Goal: Task Accomplishment & Management: Complete application form

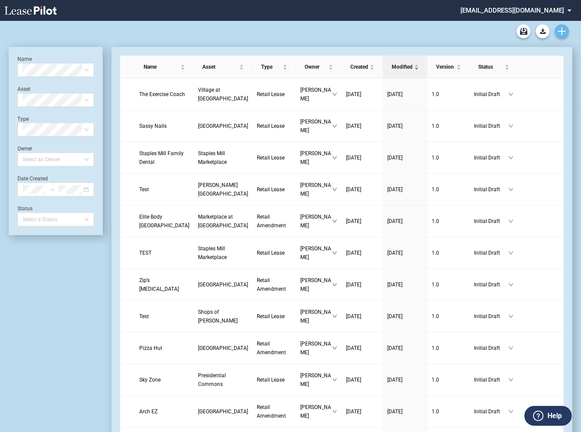
click at [563, 35] on icon "Create new document" at bounding box center [562, 31] width 8 height 8
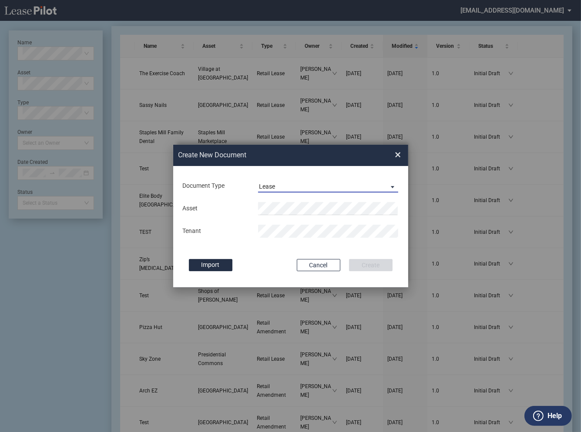
click at [279, 189] on span "Lease" at bounding box center [321, 187] width 125 height 9
click at [281, 206] on div "Amendment" at bounding box center [276, 208] width 37 height 10
click at [271, 215] on body ".bocls-1{fill:#26354a;fill-rule:evenodd} Loading... × sterling@leasepilot.co Ch…" at bounding box center [290, 195] width 581 height 432
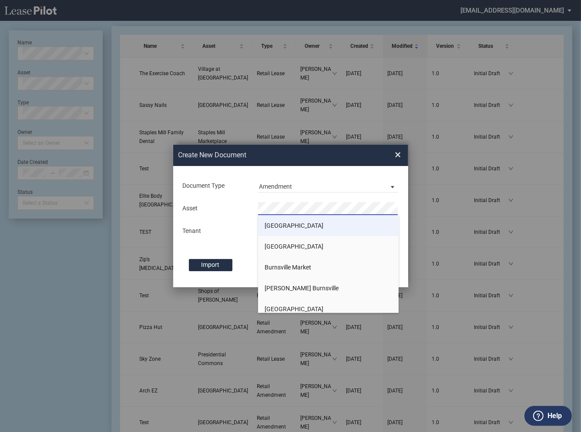
click at [272, 225] on span "[GEOGRAPHIC_DATA]" at bounding box center [294, 225] width 59 height 7
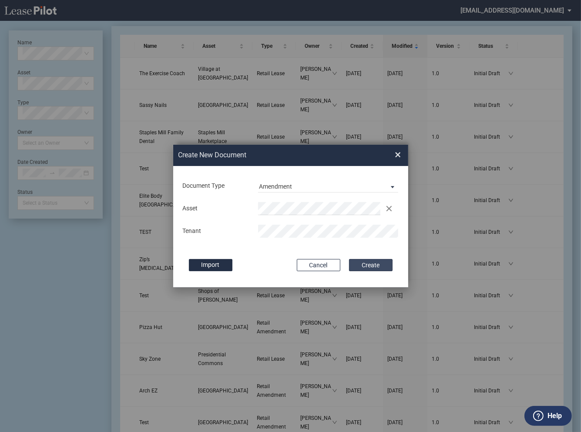
click at [361, 265] on button "Create" at bounding box center [371, 265] width 44 height 12
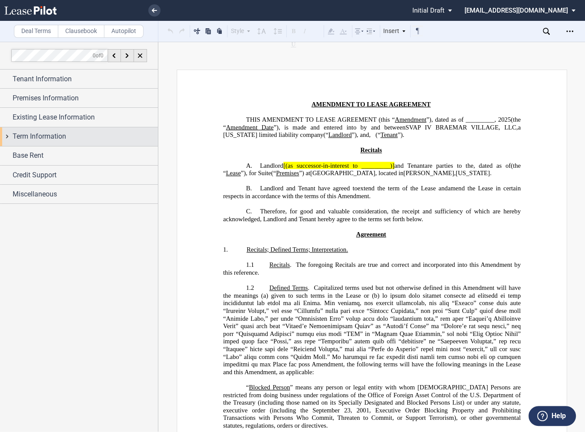
click at [7, 134] on div "Term Information" at bounding box center [79, 136] width 158 height 19
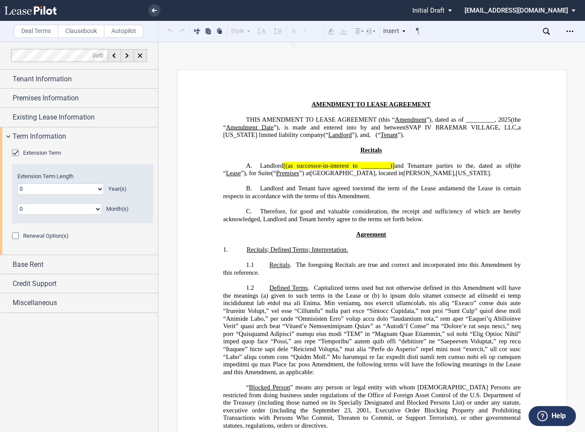
click at [14, 238] on div "Renewal Option(s)" at bounding box center [16, 237] width 9 height 9
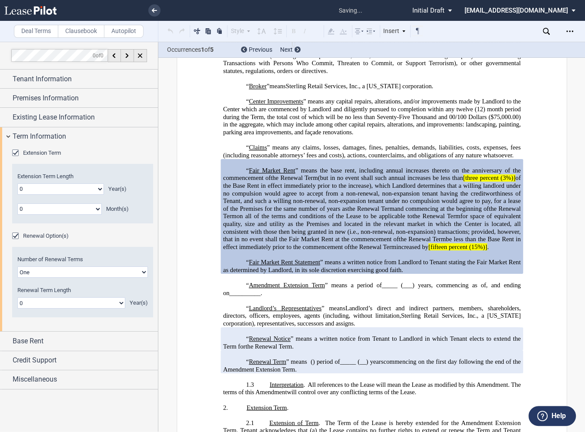
scroll to position [368, 0]
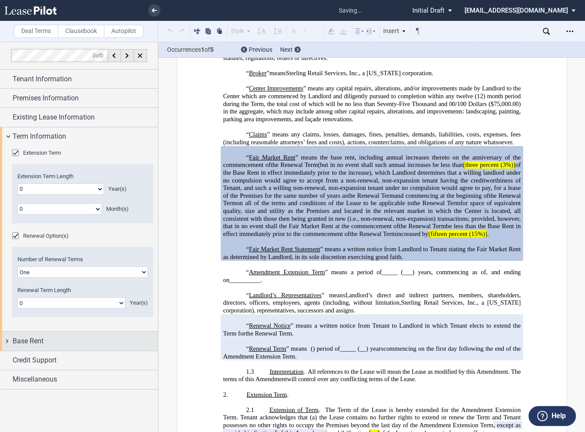
click at [3, 344] on div "Base Rent" at bounding box center [79, 341] width 158 height 19
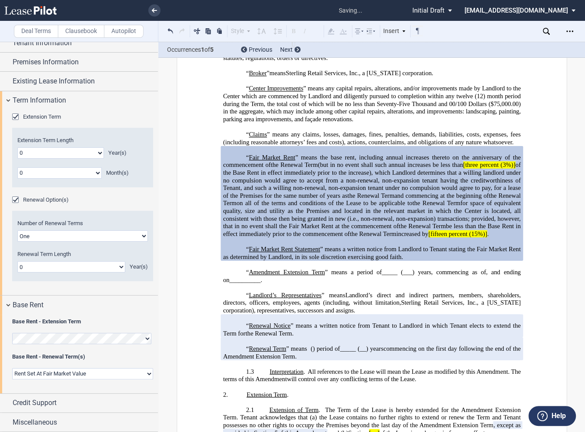
click at [30, 374] on select "Rent Set At Fair Market Value Rent Specified in Lease" at bounding box center [82, 373] width 141 height 11
select select "fixed"
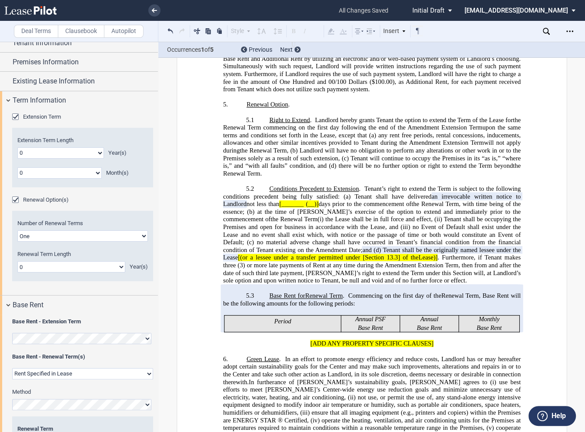
scroll to position [67, 0]
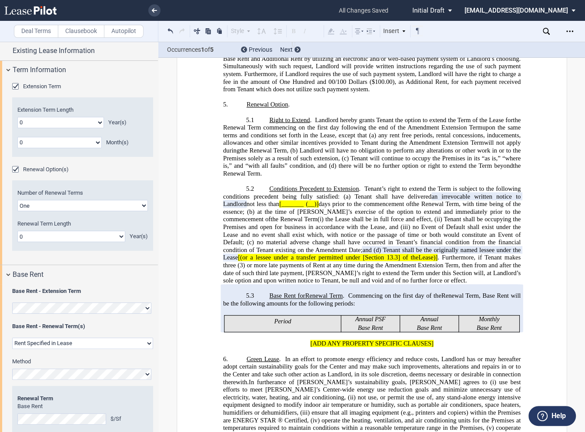
click at [57, 201] on select "One Two" at bounding box center [82, 205] width 131 height 11
select select "2"
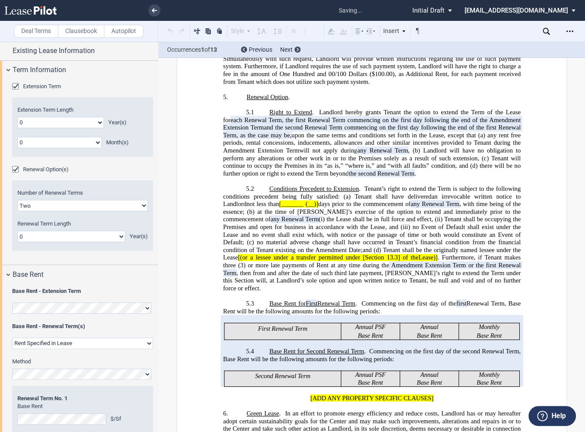
scroll to position [860, 0]
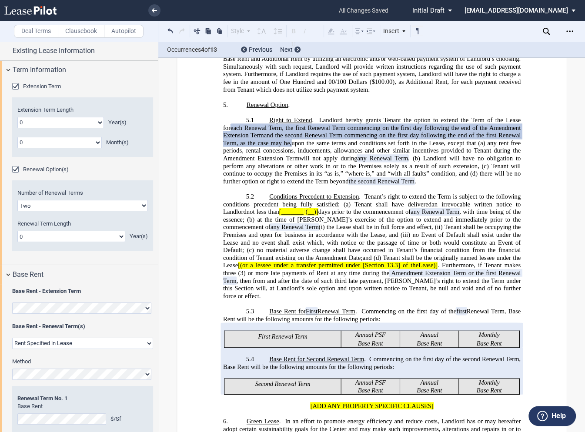
click at [550, 33] on div "Download Share Document Print Create a New Version Import Changes Compare Expre…" at bounding box center [564, 31] width 42 height 14
click at [546, 31] on icon at bounding box center [546, 31] width 7 height 7
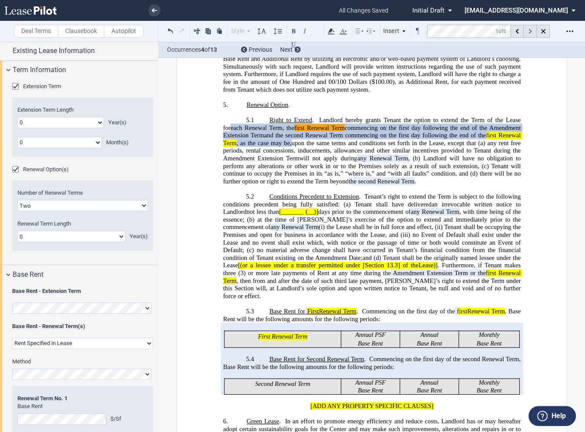
click at [529, 33] on use at bounding box center [530, 31] width 3 height 5
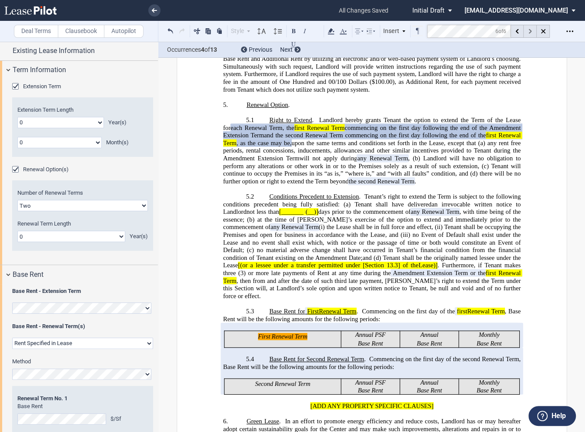
click at [529, 33] on use at bounding box center [530, 31] width 3 height 5
click at [149, 10] on link at bounding box center [154, 10] width 12 height 12
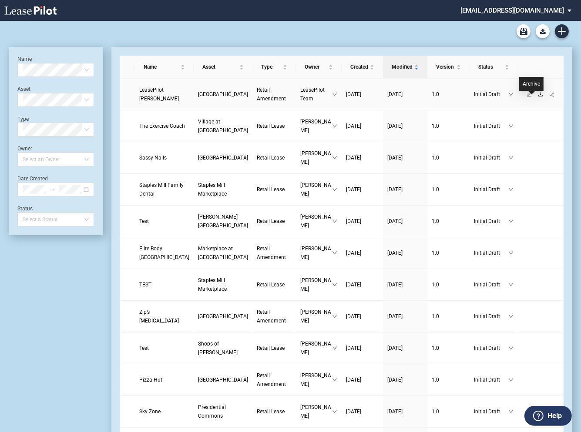
click at [538, 97] on icon "download" at bounding box center [540, 94] width 5 height 5
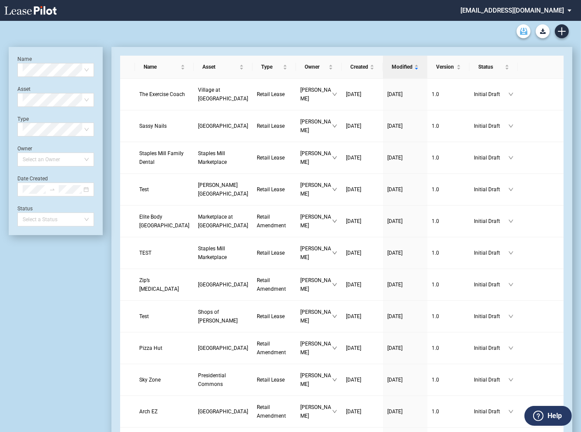
click at [525, 33] on use "Archive" at bounding box center [523, 31] width 7 height 7
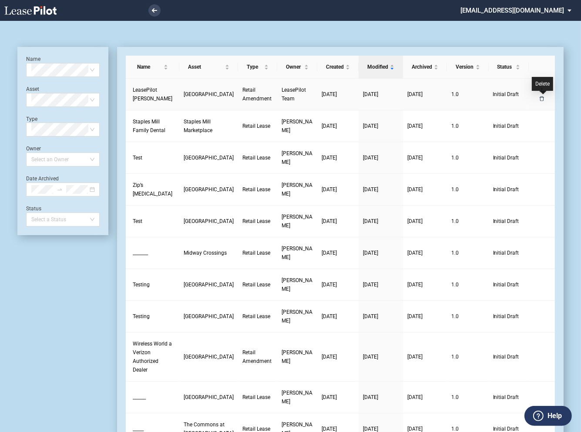
click at [543, 100] on icon "delete" at bounding box center [541, 98] width 5 height 5
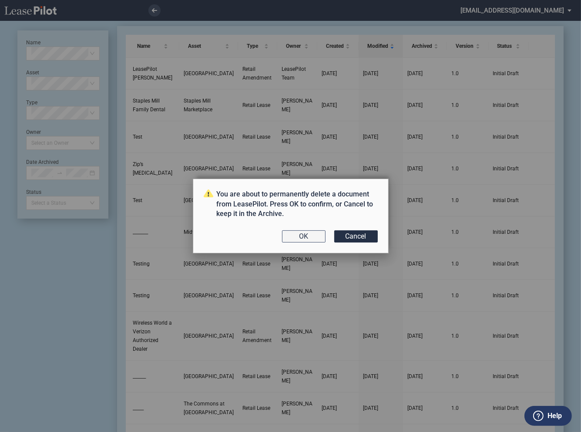
click at [307, 236] on button "OK" at bounding box center [304, 237] width 44 height 12
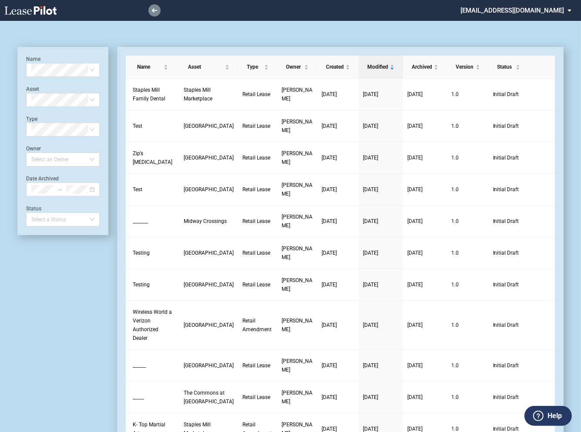
click at [157, 10] on use at bounding box center [154, 10] width 5 height 4
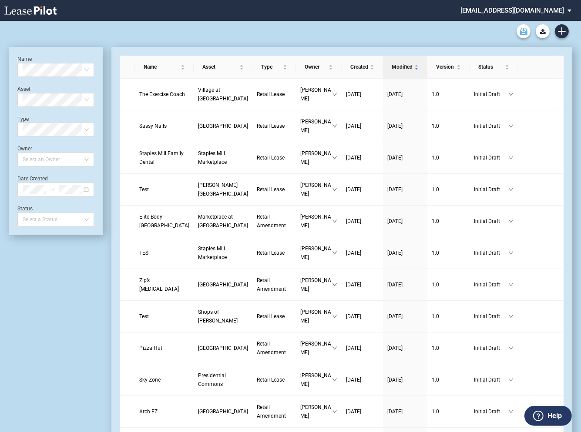
click at [524, 31] on icon "Archive" at bounding box center [523, 31] width 7 height 7
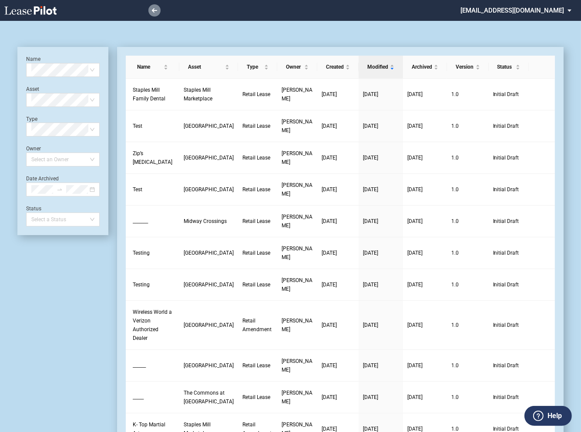
click at [157, 9] on link at bounding box center [154, 10] width 12 height 12
